Goal: Task Accomplishment & Management: Manage account settings

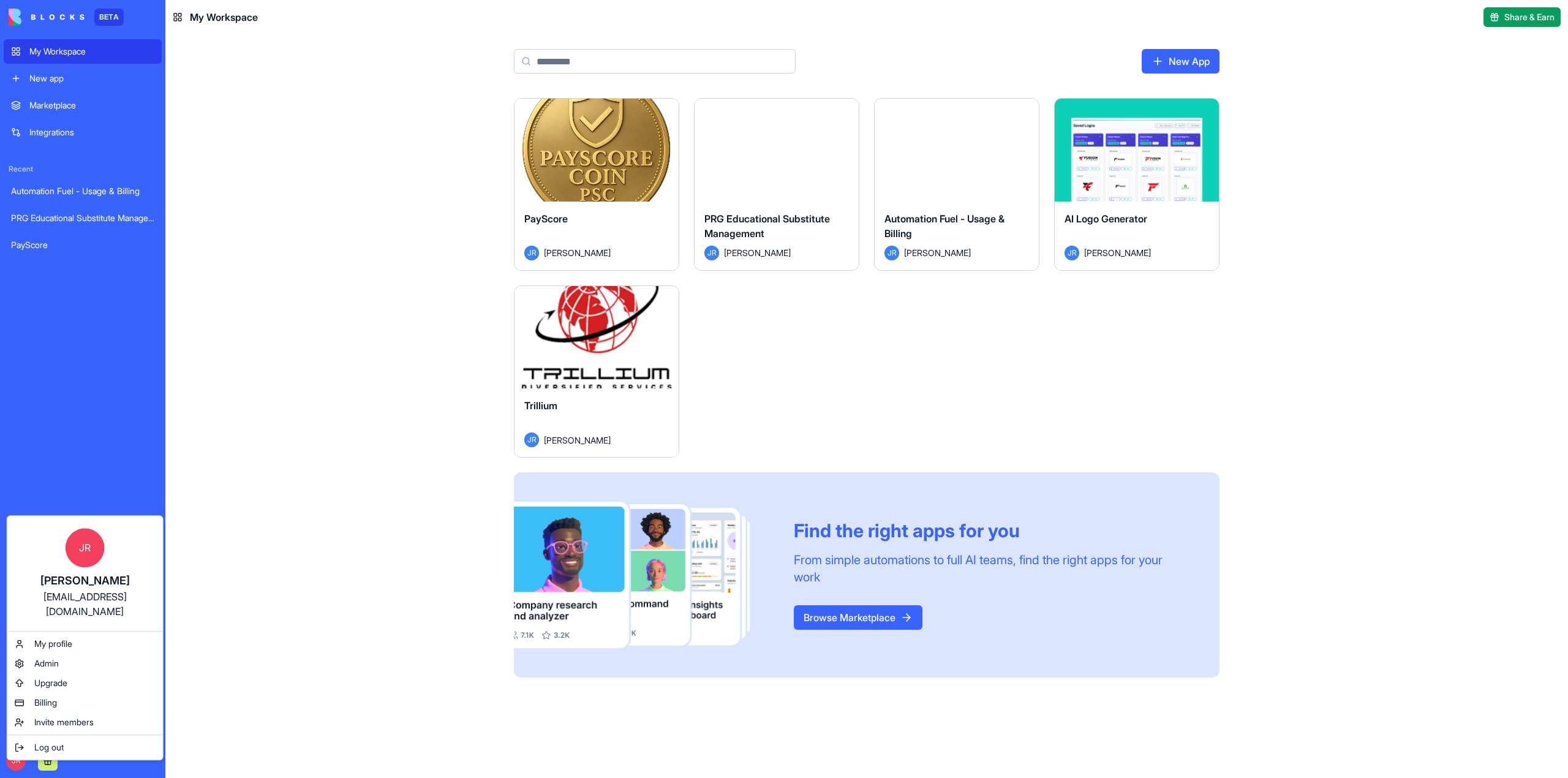
click at [377, 311] on html "BETA My Workspace New app Marketplace Integrations Recent Automation Fuel - Usa…" at bounding box center [784, 389] width 1568 height 778
click at [60, 693] on div "Billing" at bounding box center [86, 703] width 151 height 20
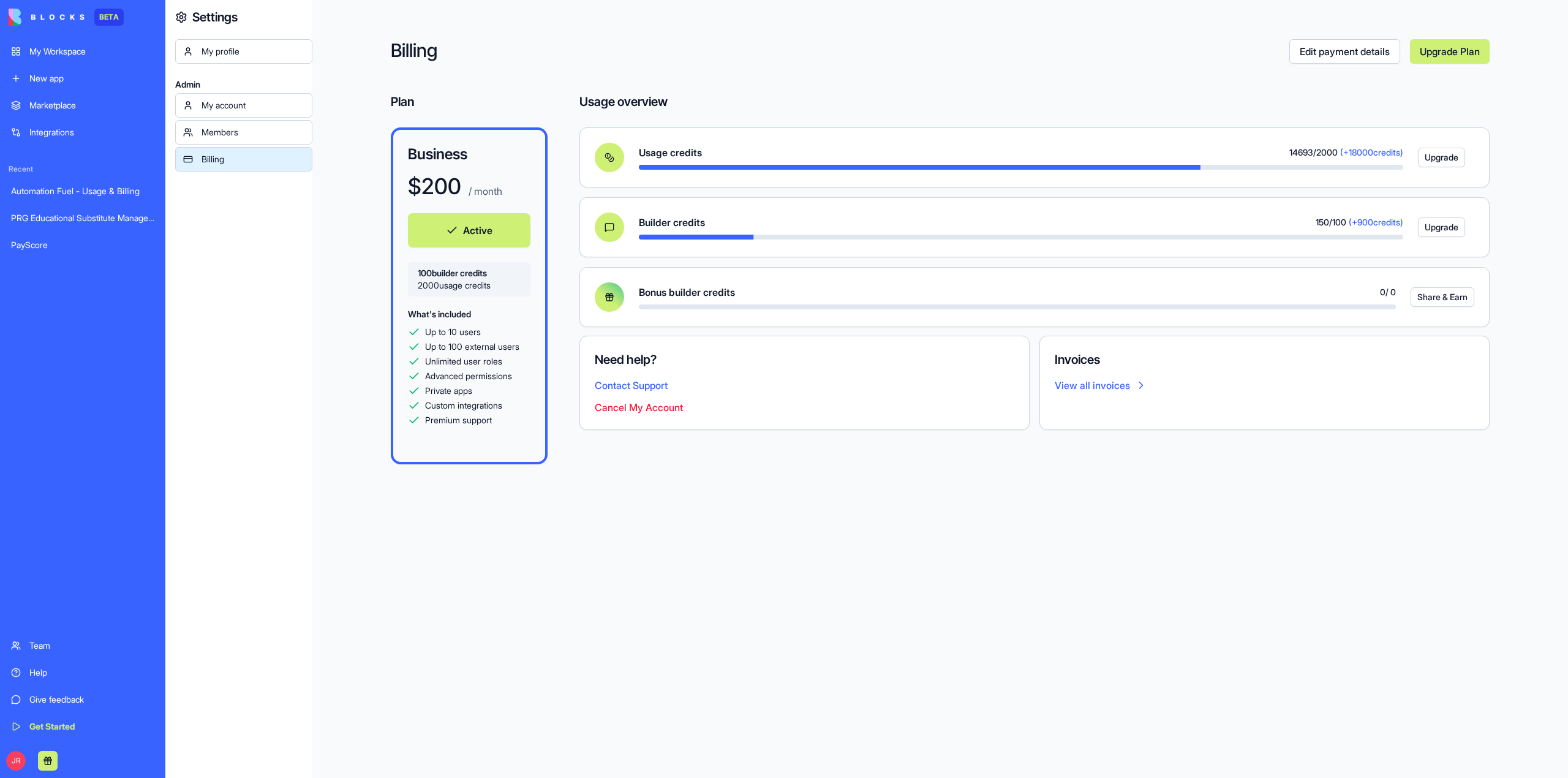
click at [244, 106] on div "My account" at bounding box center [252, 105] width 102 height 12
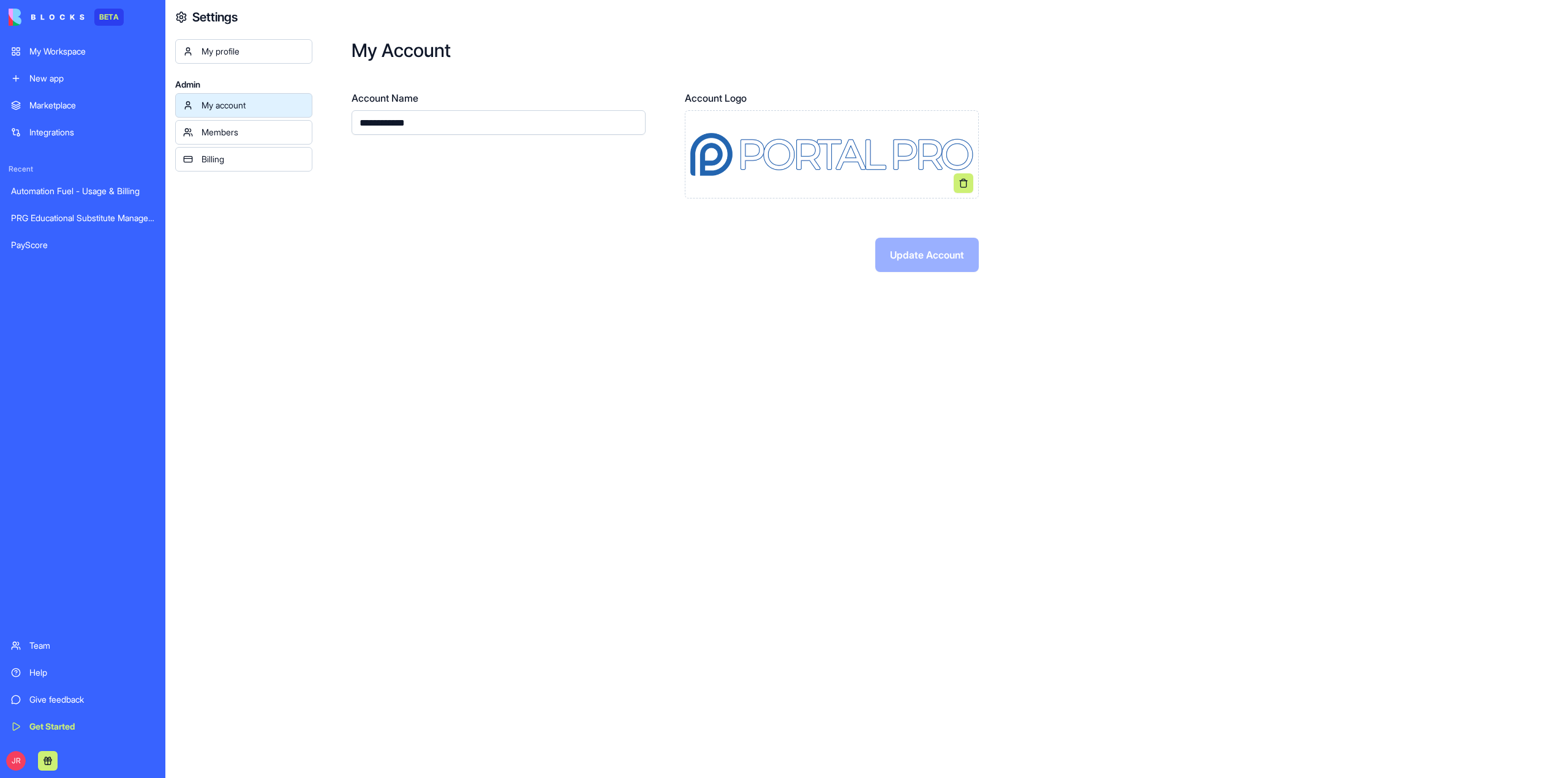
click at [248, 130] on div "Members" at bounding box center [252, 131] width 102 height 12
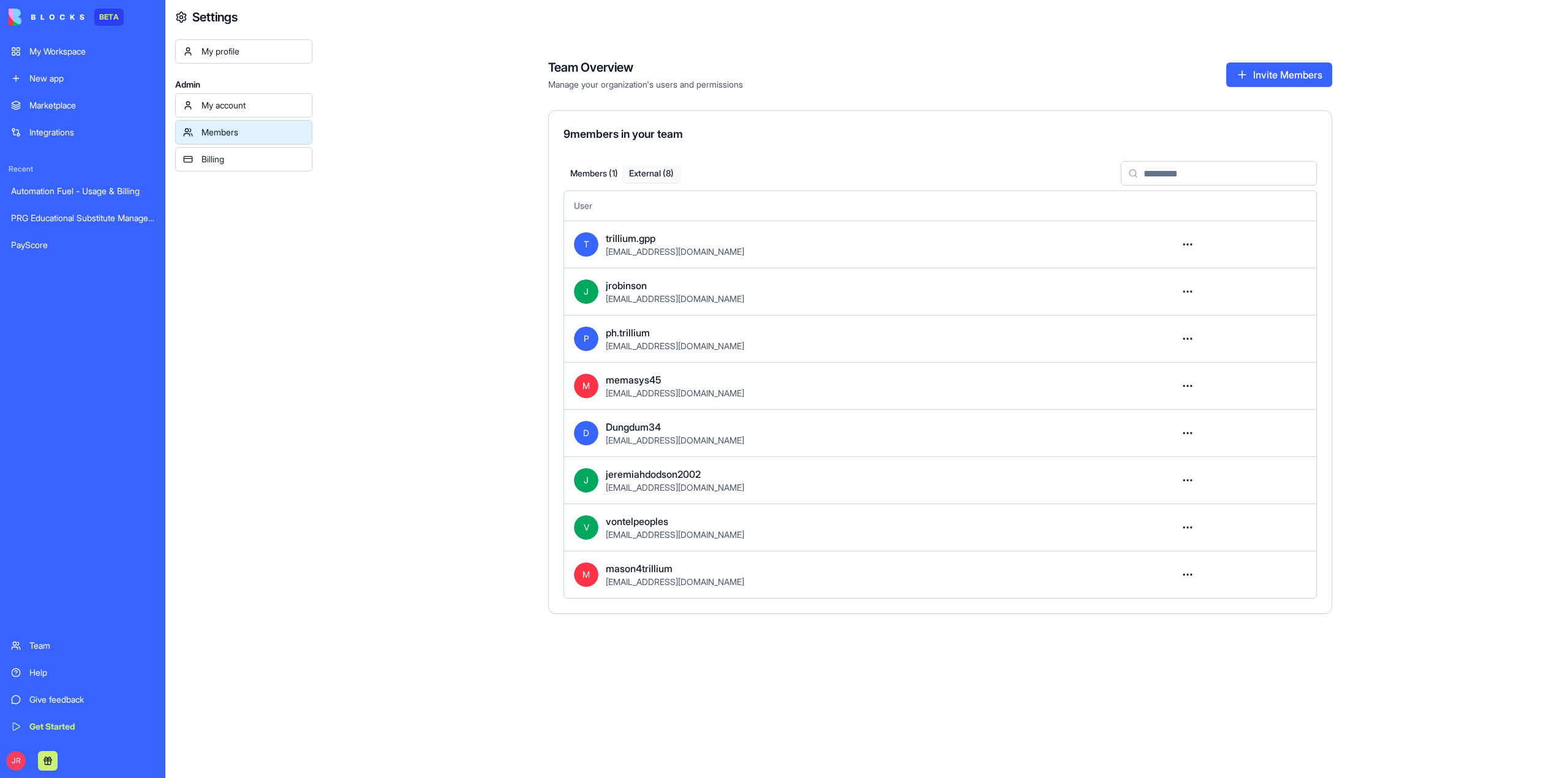
drag, startPoint x: 661, startPoint y: 172, endPoint x: 689, endPoint y: 180, distance: 29.1
click at [660, 172] on button "External ( 8 )" at bounding box center [652, 173] width 58 height 18
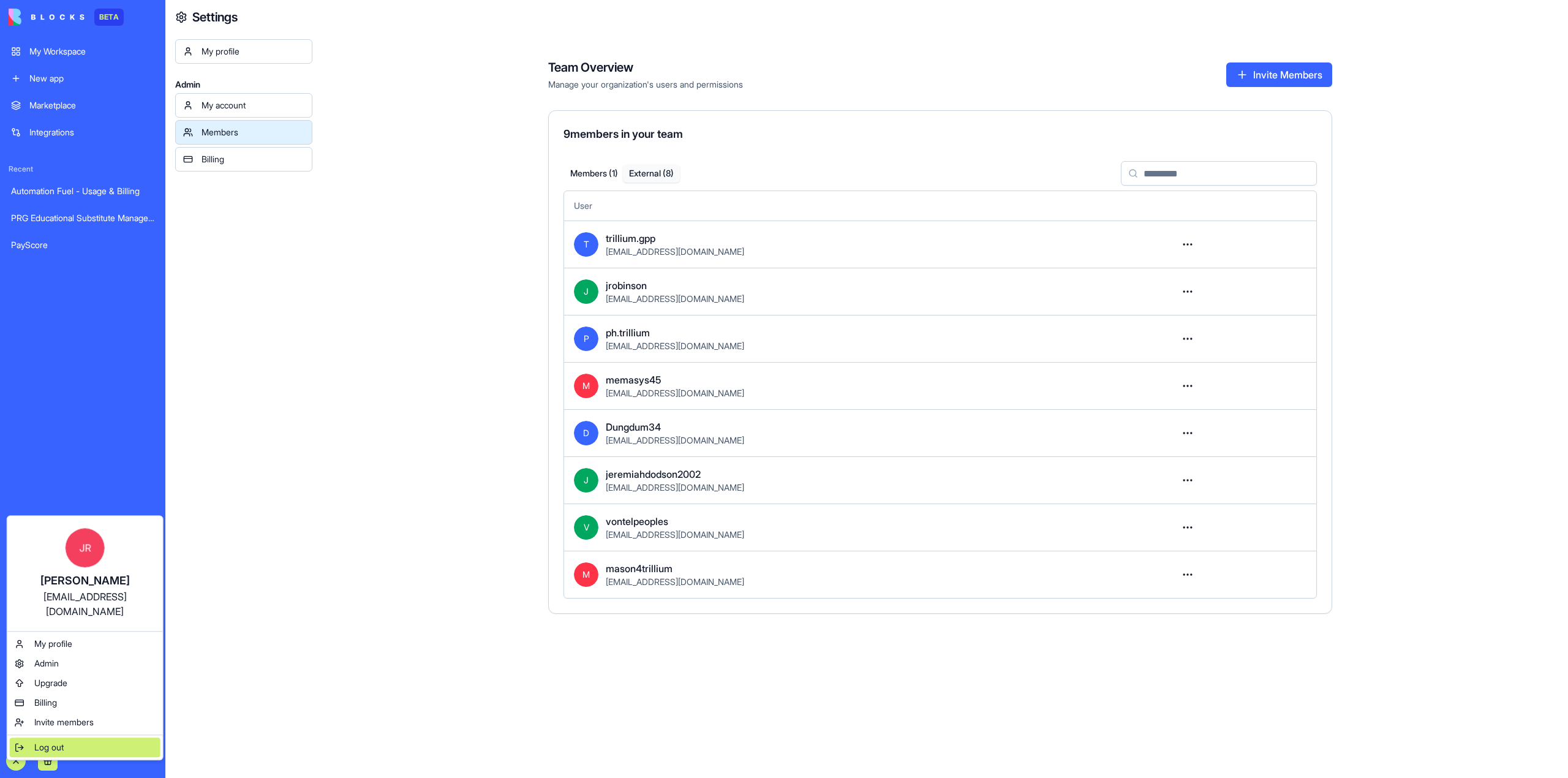
click at [40, 742] on span "Log out" at bounding box center [49, 747] width 30 height 12
